Goal: Task Accomplishment & Management: Manage account settings

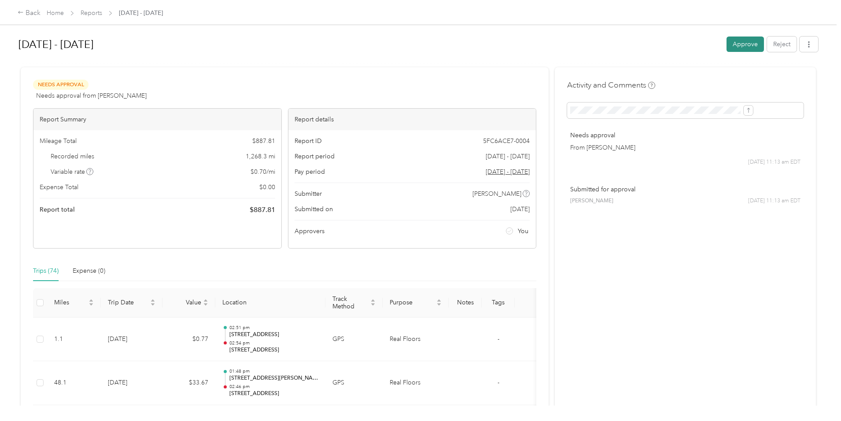
click at [726, 41] on button "Approve" at bounding box center [744, 44] width 37 height 15
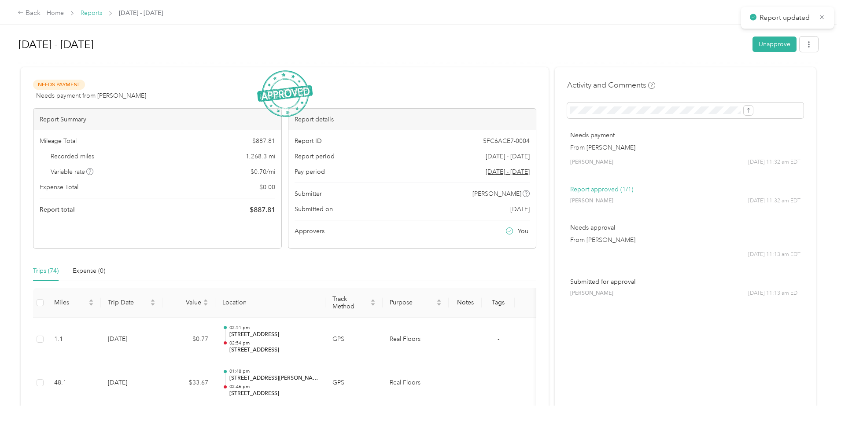
click at [102, 14] on link "Reports" at bounding box center [92, 12] width 22 height 7
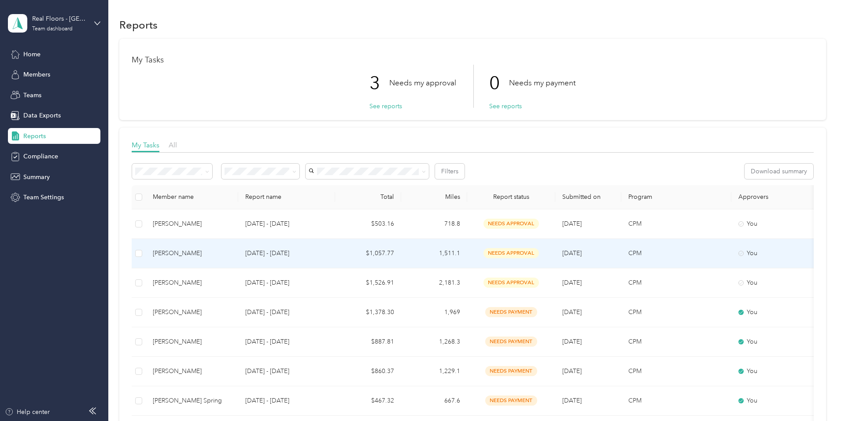
click at [231, 256] on div "Zachary R. Millican" at bounding box center [192, 254] width 78 height 10
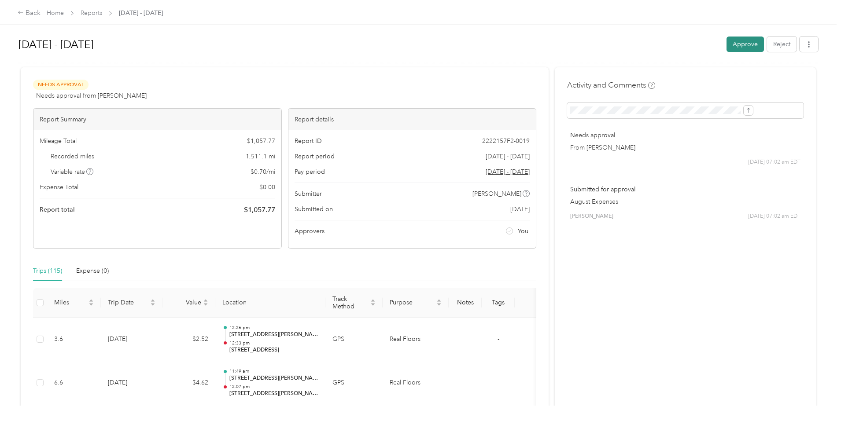
click at [726, 44] on button "Approve" at bounding box center [744, 44] width 37 height 15
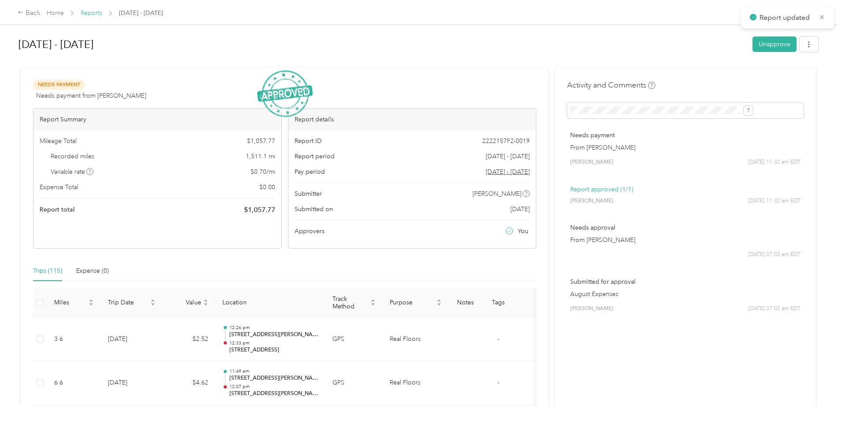
click at [102, 11] on link "Reports" at bounding box center [92, 12] width 22 height 7
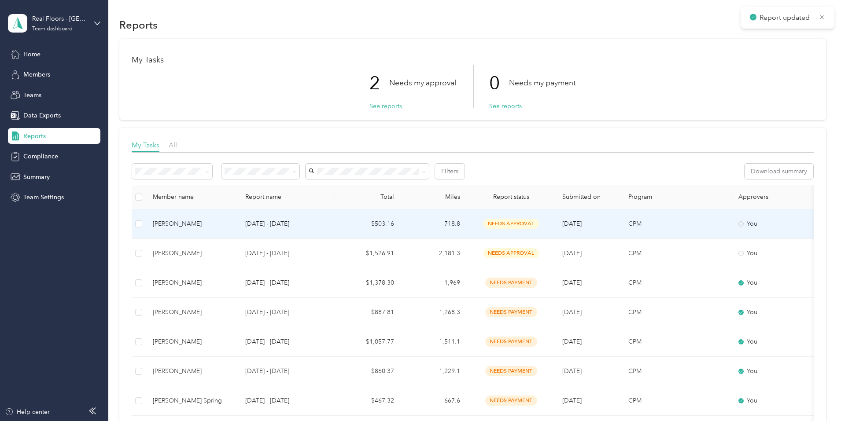
click at [231, 224] on div "Amanda M. Bednar" at bounding box center [192, 224] width 78 height 10
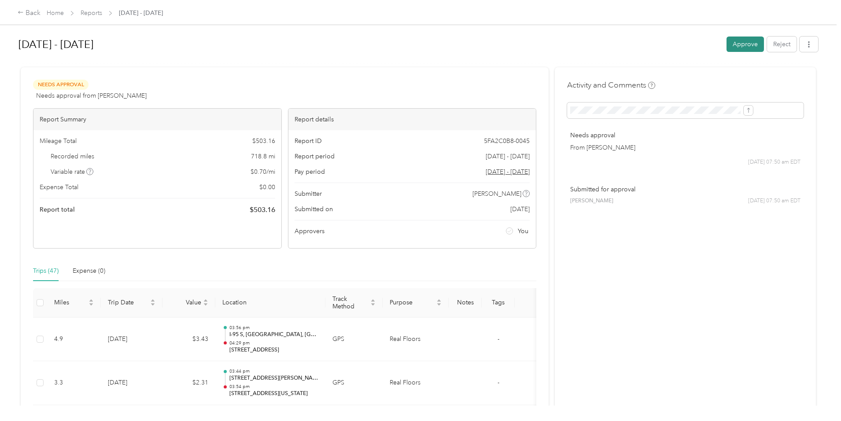
click at [726, 46] on button "Approve" at bounding box center [744, 44] width 37 height 15
